Goal: Task Accomplishment & Management: Use online tool/utility

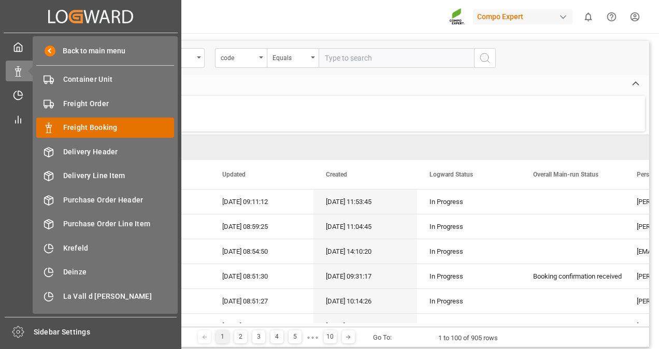
click at [82, 121] on div "Freight Booking Freight Booking" at bounding box center [105, 128] width 138 height 20
click at [82, 122] on div "Freight Booking Freight Booking" at bounding box center [105, 128] width 138 height 20
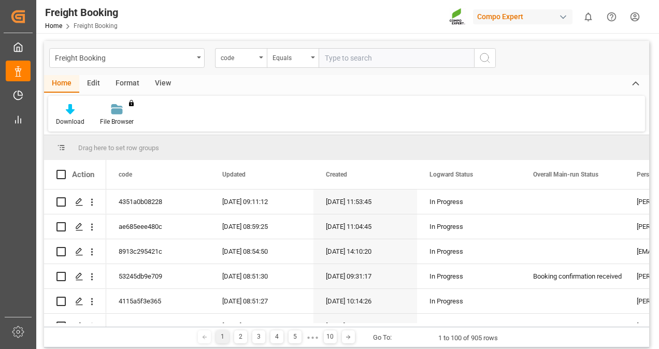
click at [160, 78] on div "View" at bounding box center [163, 84] width 32 height 18
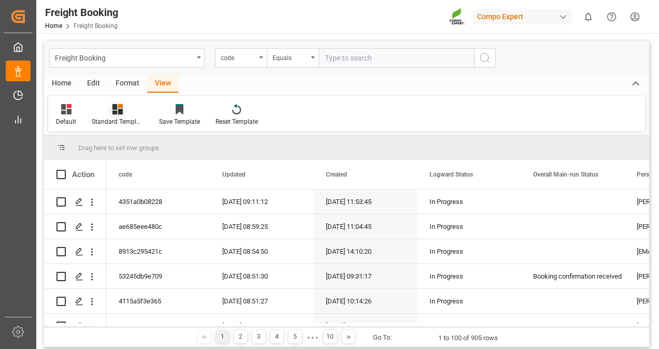
click at [113, 108] on icon at bounding box center [117, 109] width 10 height 10
click at [130, 144] on div "Overview Countries" at bounding box center [145, 146] width 91 height 11
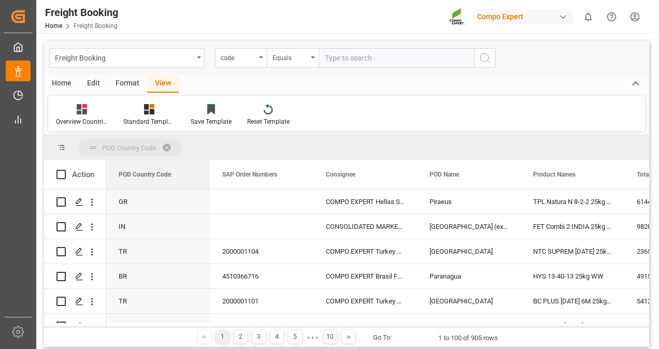
drag, startPoint x: 134, startPoint y: 172, endPoint x: 140, endPoint y: 137, distance: 35.9
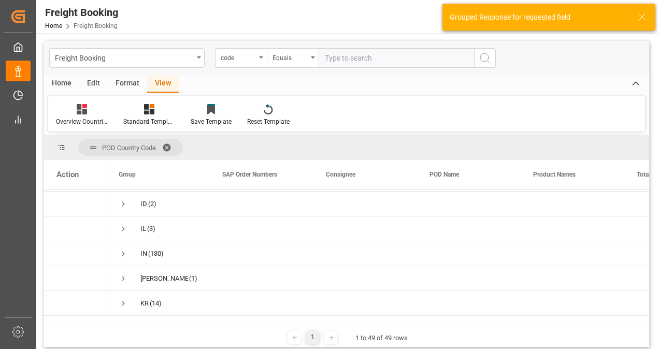
scroll to position [311, 0]
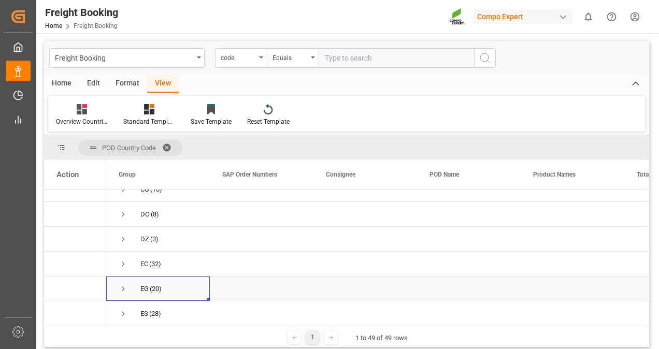
click at [123, 287] on span "Press SPACE to select this row." at bounding box center [123, 288] width 9 height 9
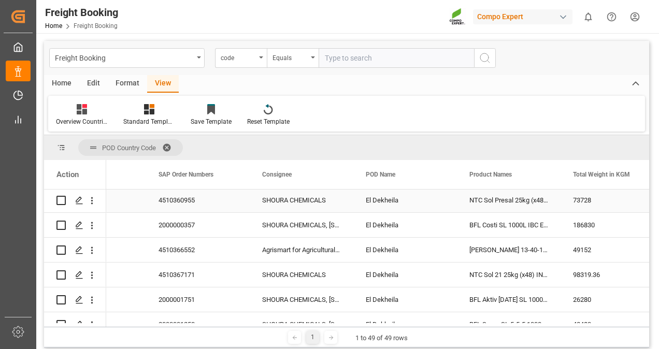
scroll to position [570, 0]
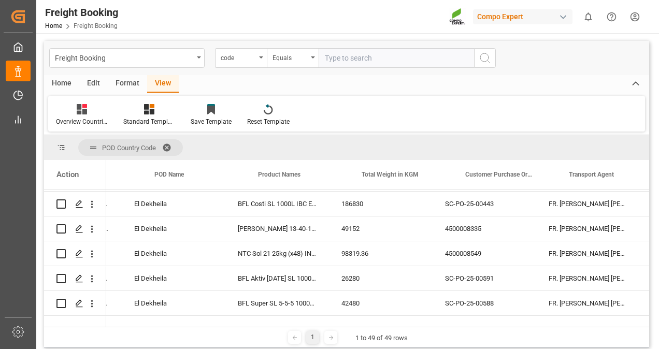
scroll to position [0, 343]
